Goal: Obtain resource: Download file/media

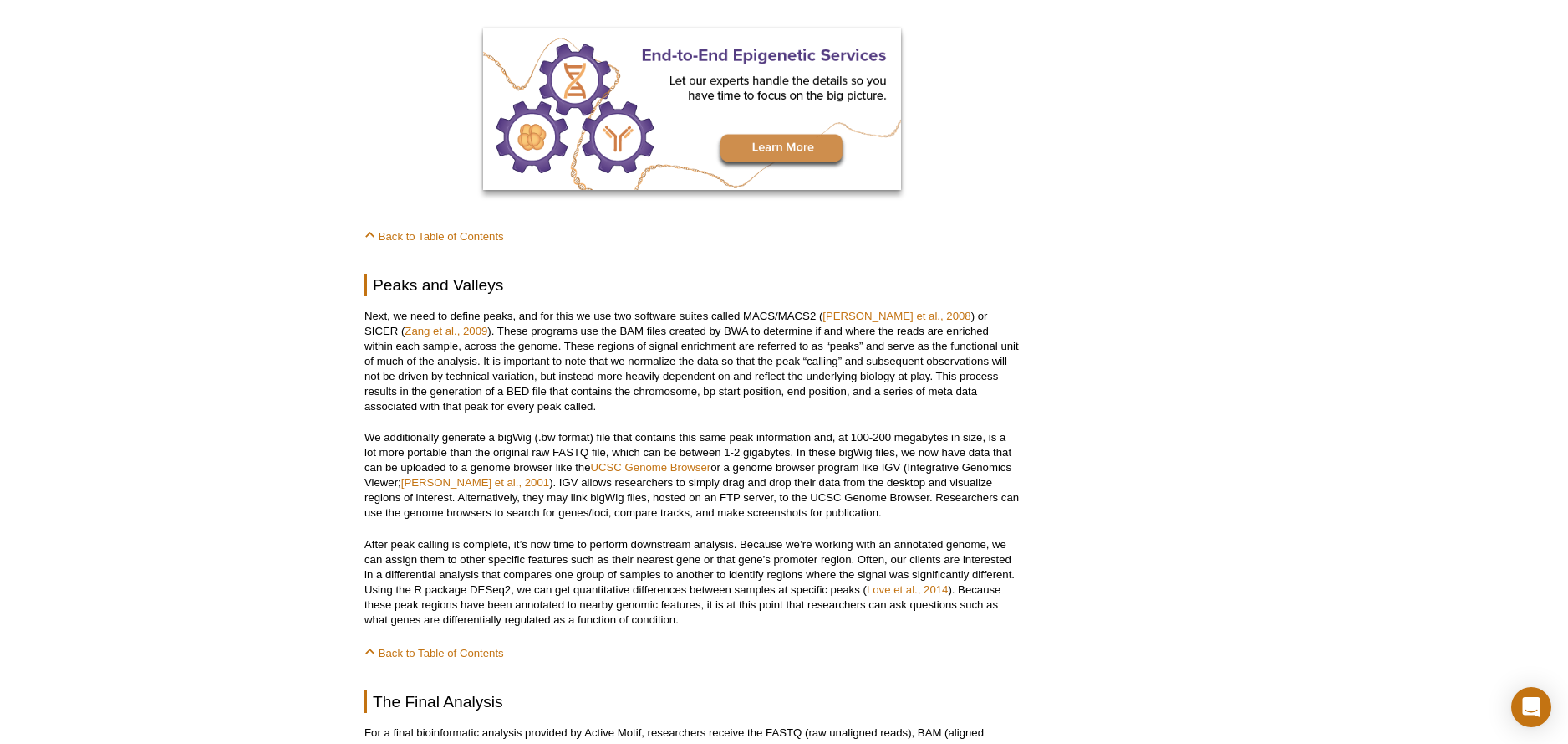
scroll to position [1206, 0]
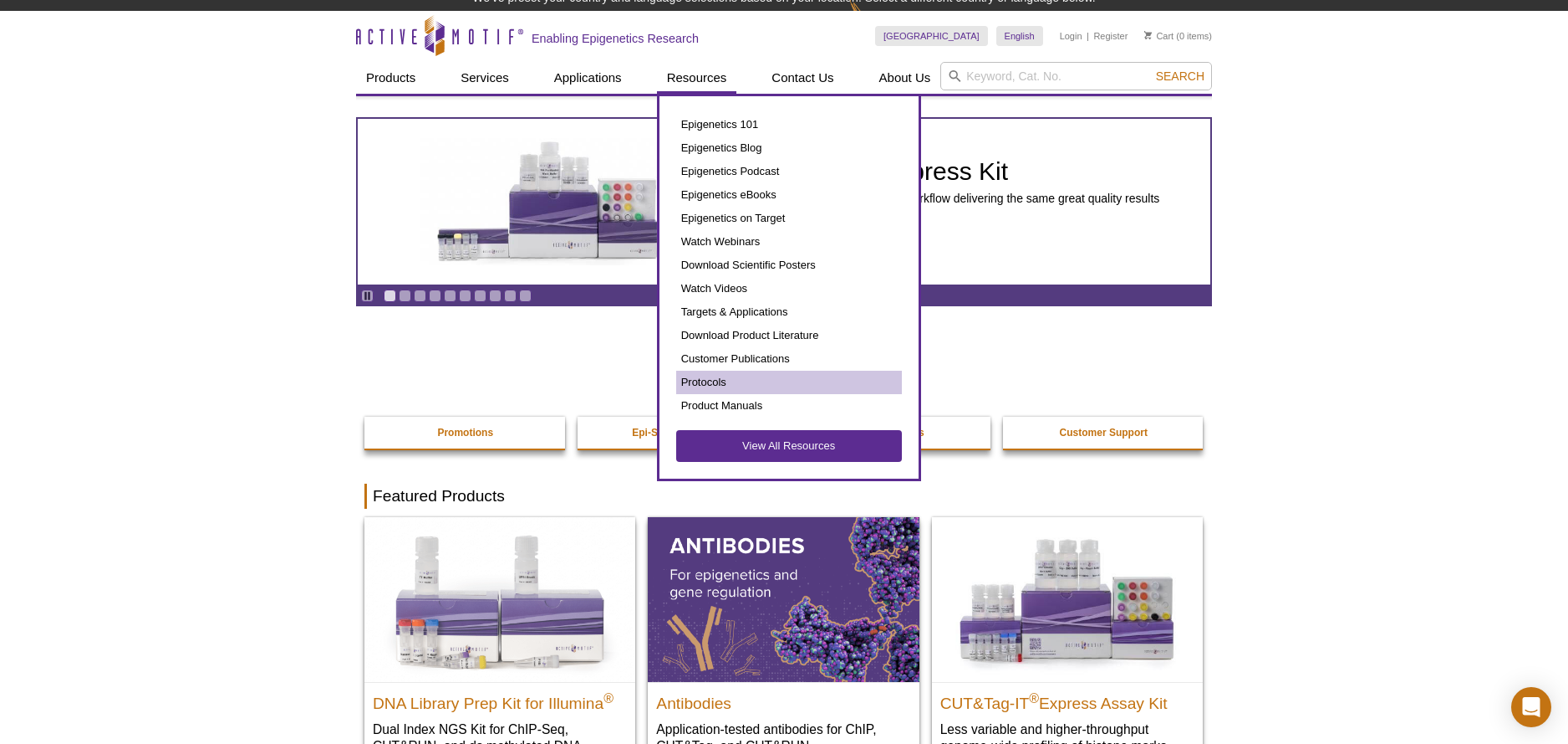
scroll to position [6, 0]
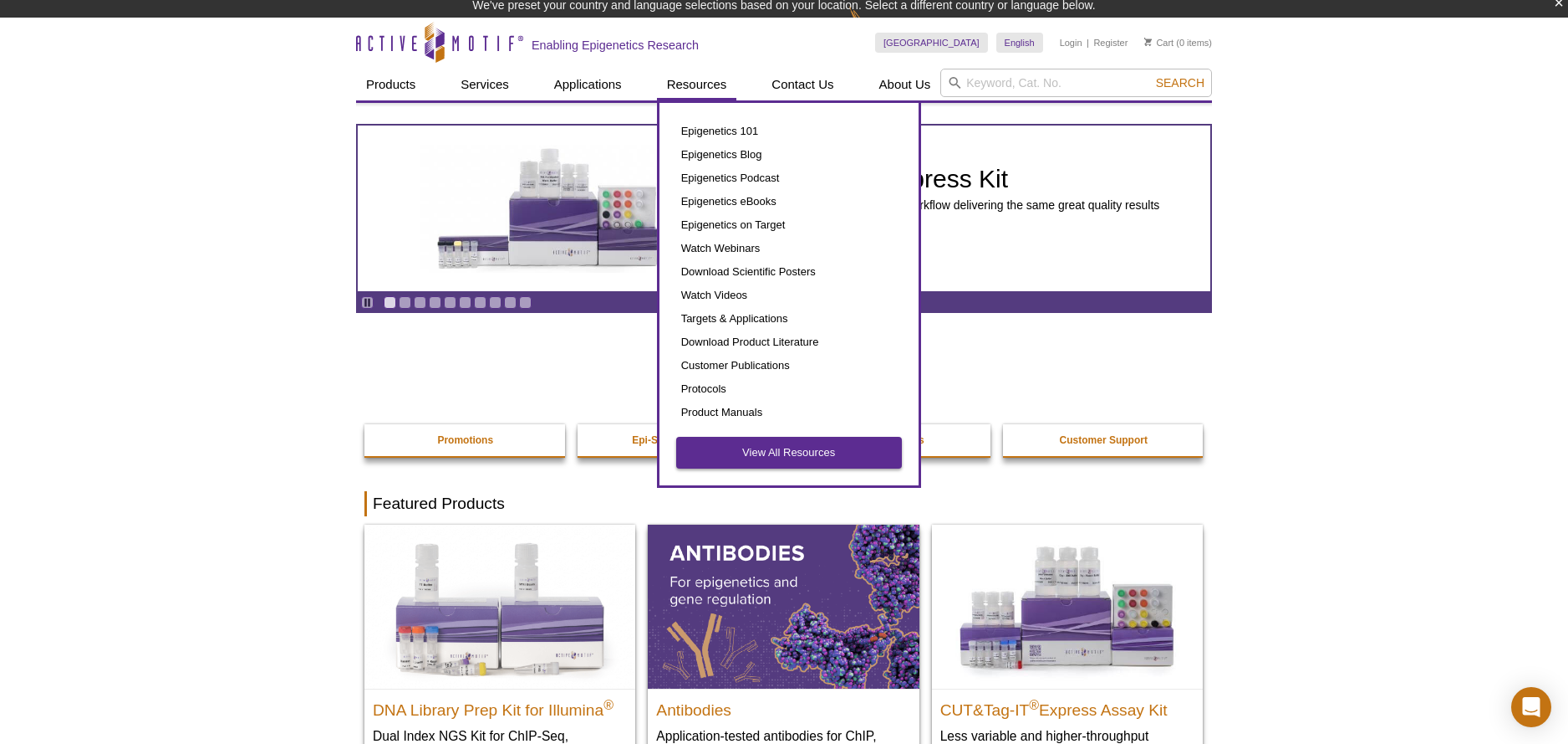
click at [725, 448] on link "View All Resources" at bounding box center [789, 452] width 226 height 32
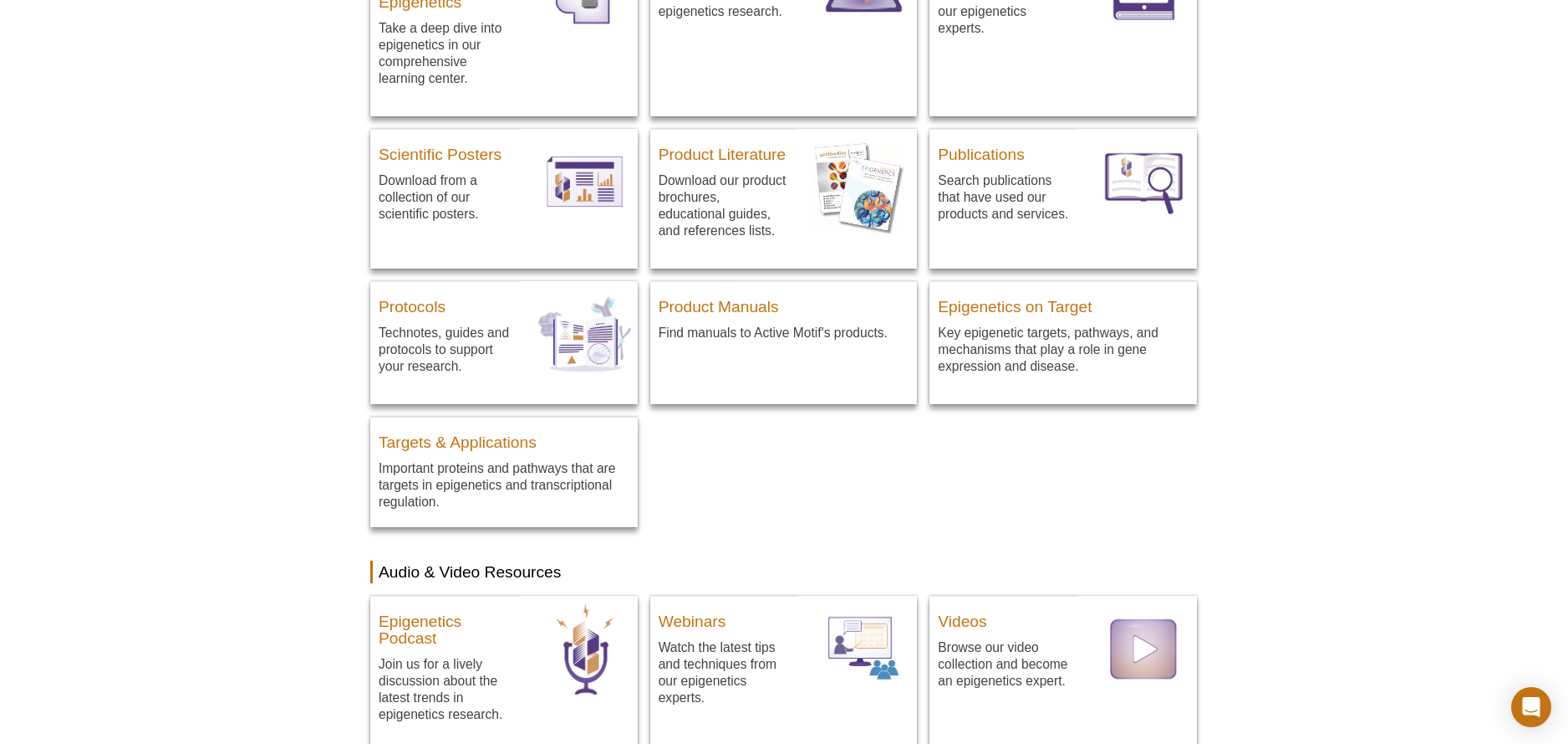
scroll to position [334, 0]
click at [448, 304] on h3 "Protocols" at bounding box center [445, 303] width 132 height 25
click at [382, 309] on h3 "Protocols" at bounding box center [445, 303] width 132 height 25
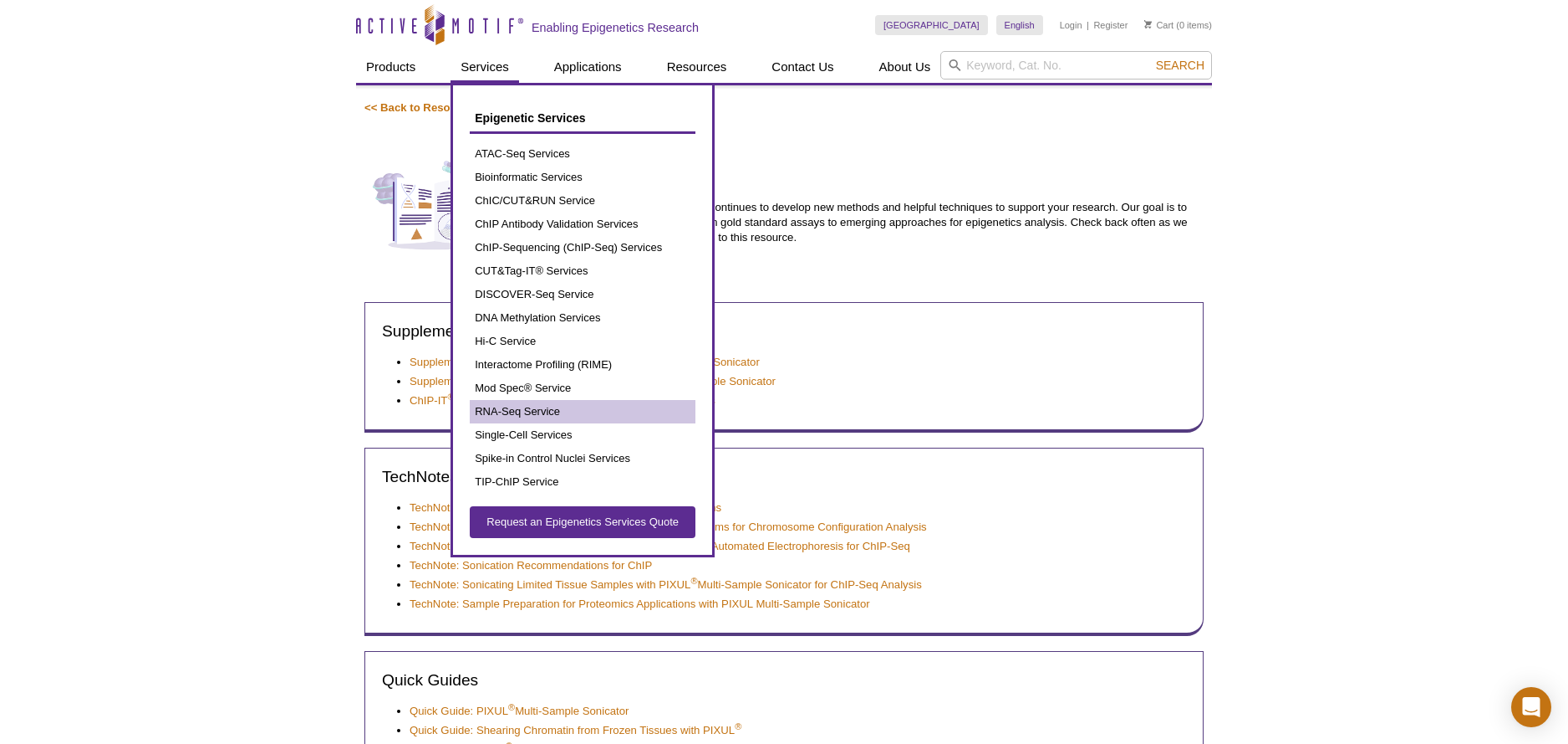
click at [522, 408] on link "RNA-Seq Service" at bounding box center [583, 410] width 226 height 23
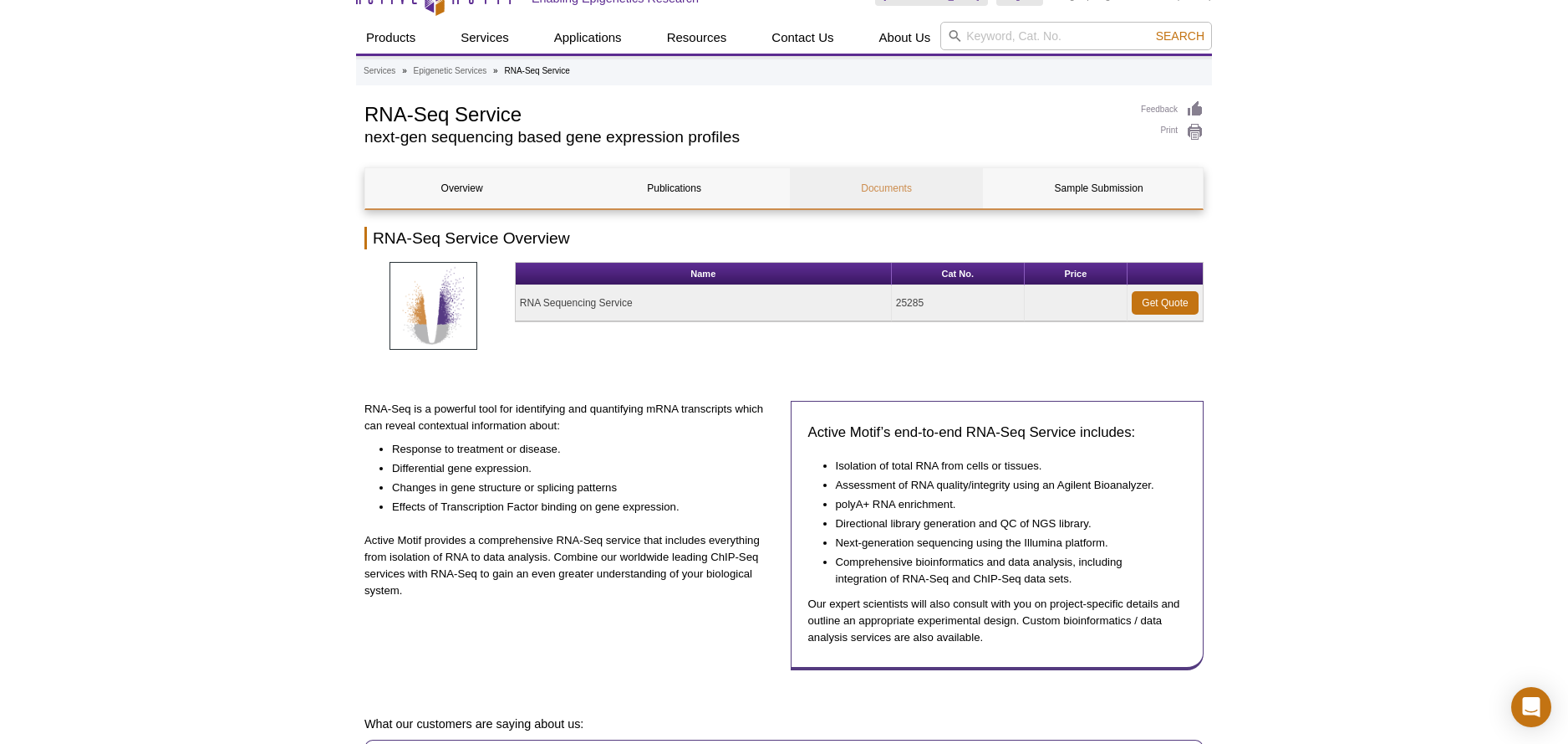
click at [847, 192] on link "Documents" at bounding box center [886, 187] width 194 height 40
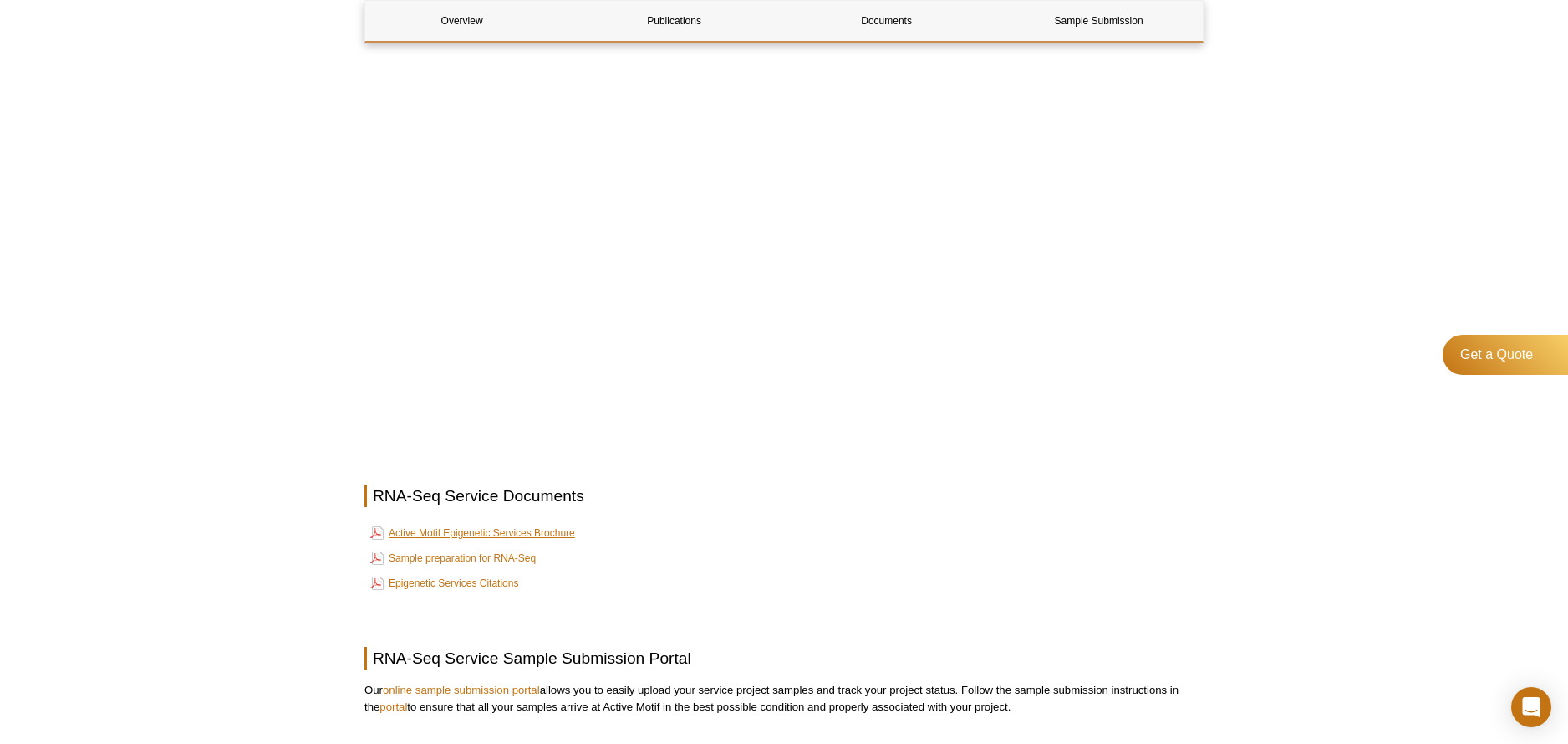
scroll to position [1297, 1]
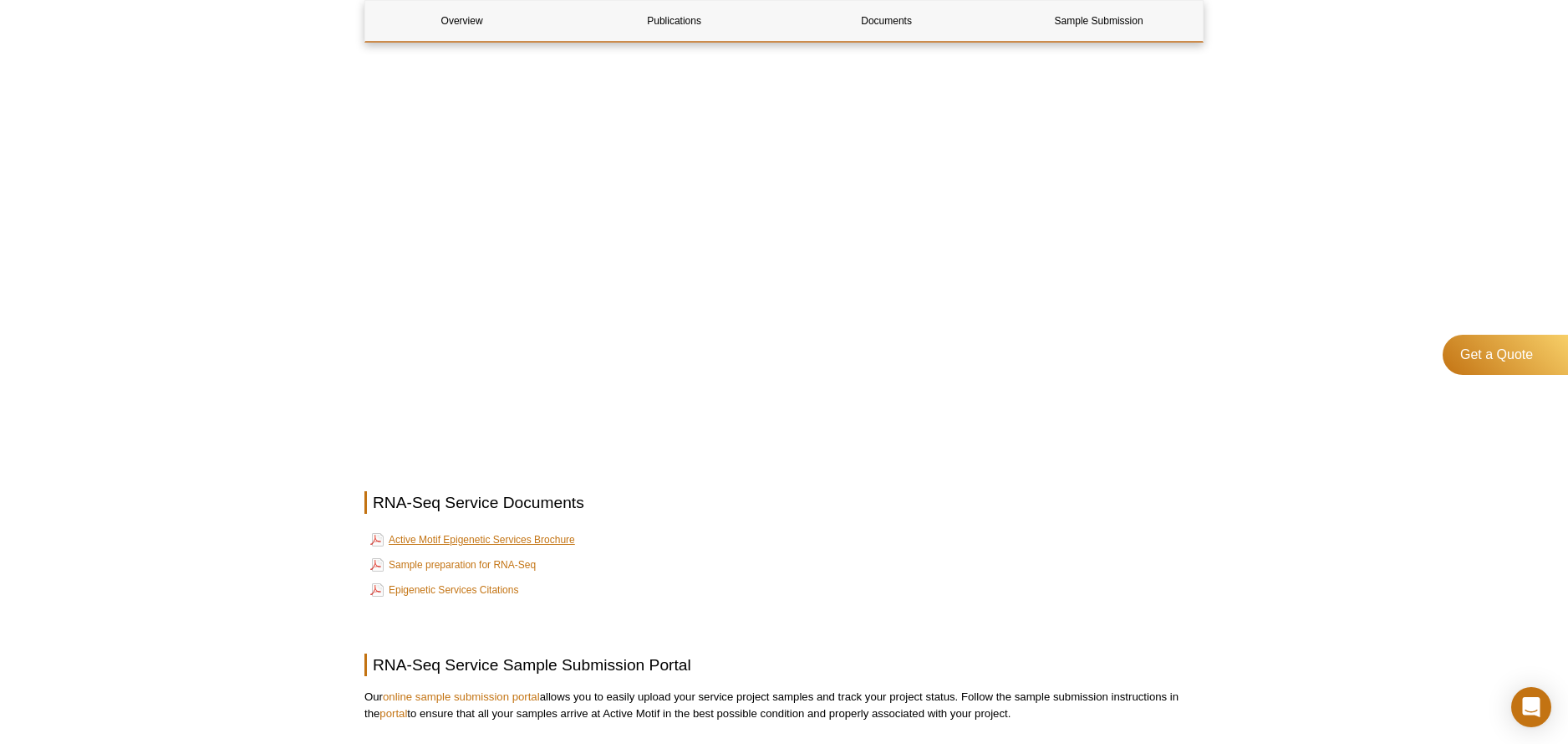
click at [484, 529] on link "Active Motif Epigenetic Services Brochure" at bounding box center [472, 539] width 205 height 20
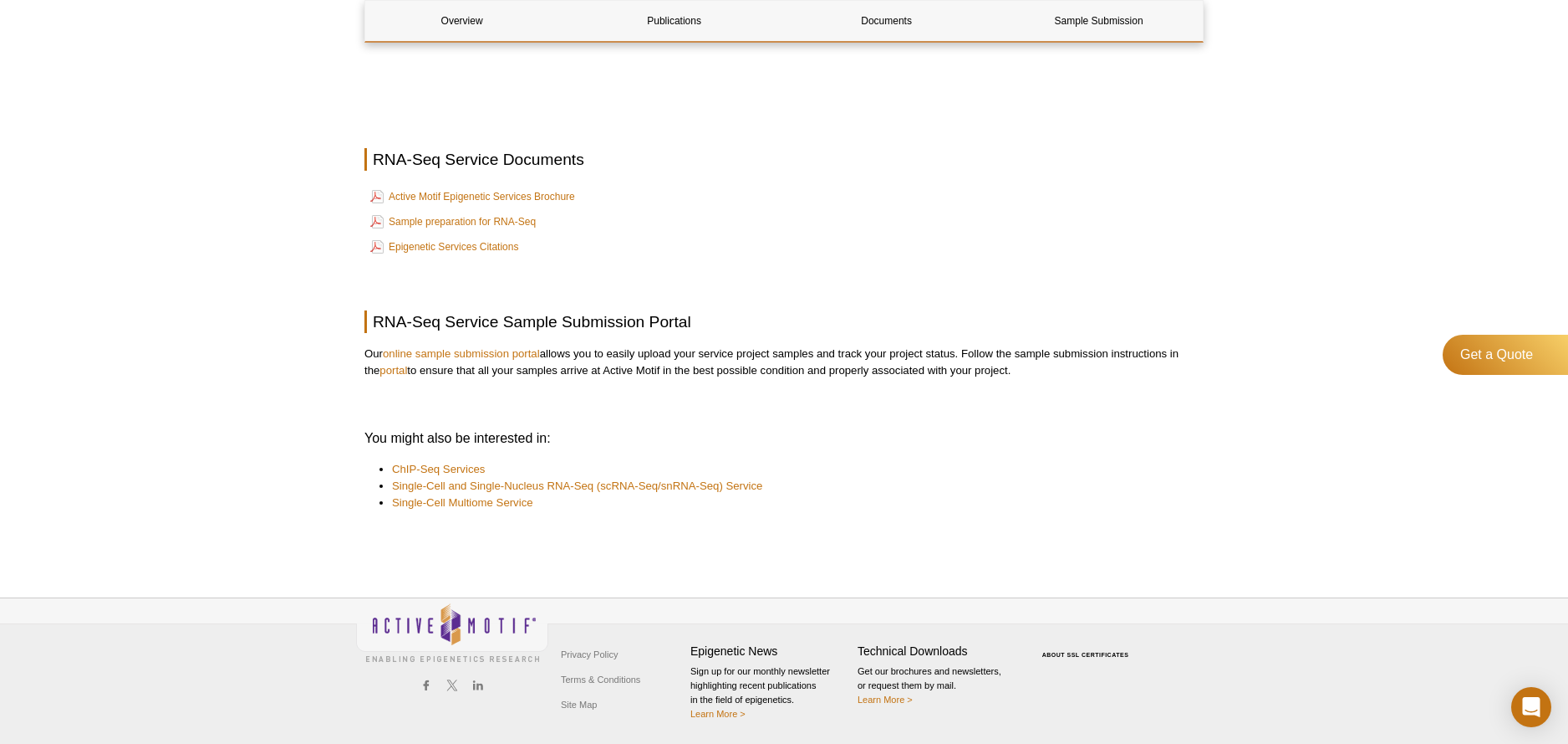
scroll to position [1638, 0]
click at [476, 355] on link "online sample submission portal" at bounding box center [461, 355] width 157 height 13
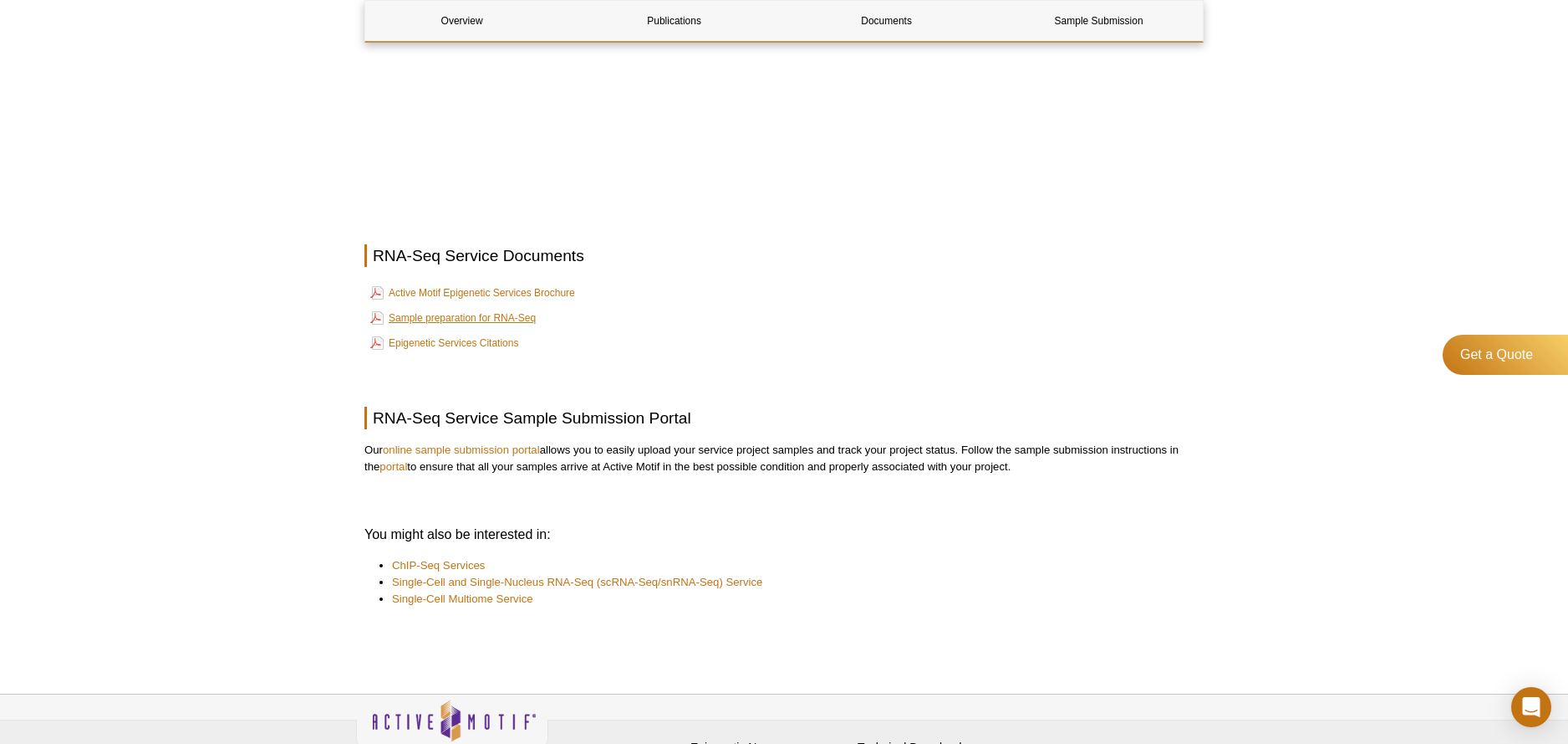
scroll to position [1541, 1]
click at [507, 319] on link "Sample preparation for RNA-Seq" at bounding box center [453, 322] width 166 height 20
